Goal: Information Seeking & Learning: Learn about a topic

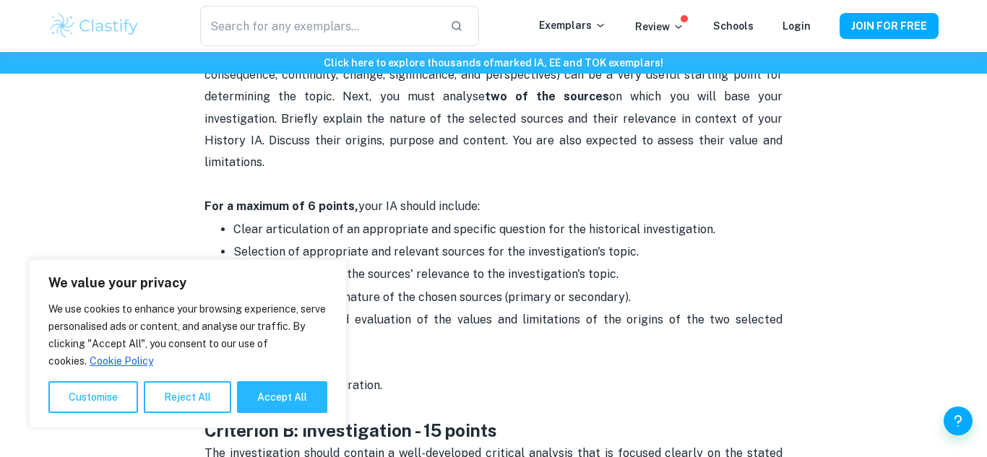
scroll to position [808, 0]
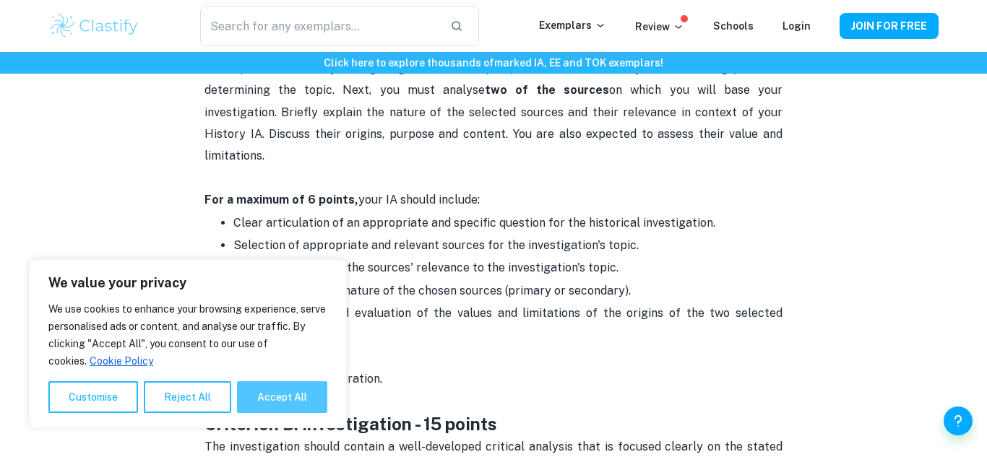
click at [300, 391] on button "Accept All" at bounding box center [282, 397] width 90 height 32
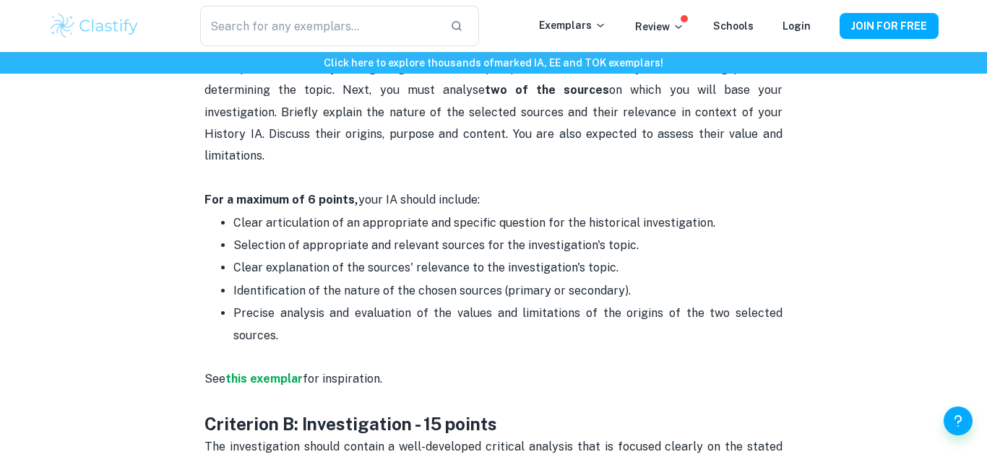
checkbox input "true"
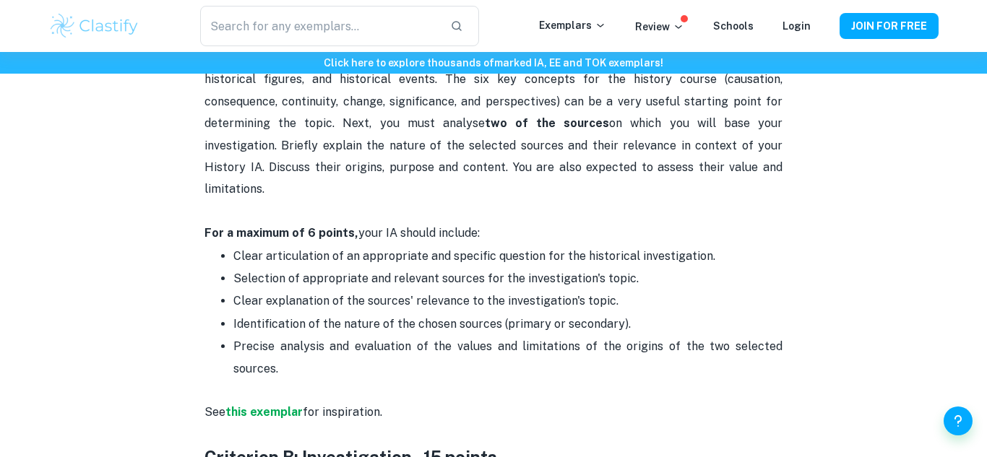
scroll to position [777, 0]
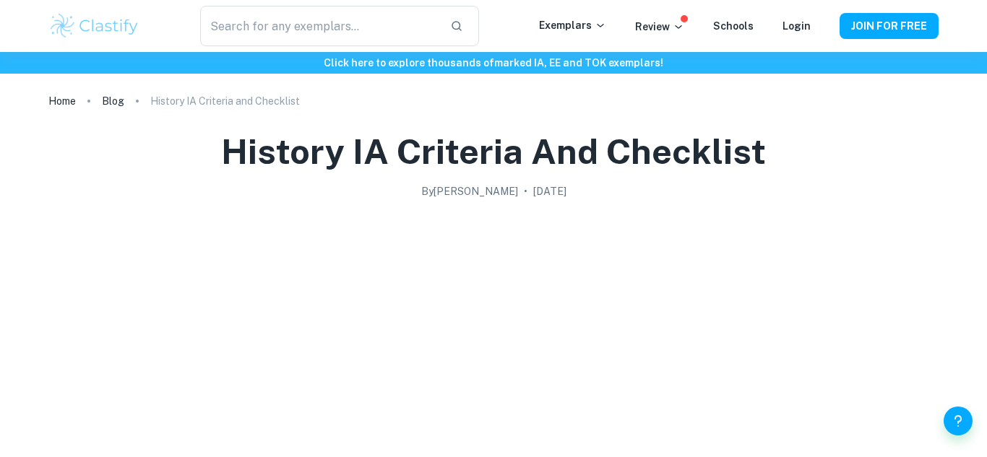
scroll to position [777, 0]
